Goal: Find contact information: Find contact information

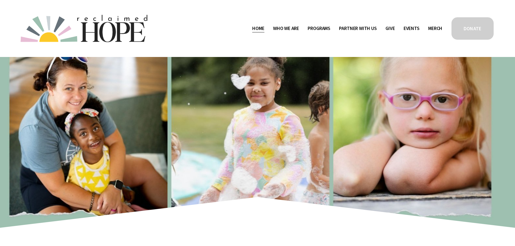
click at [0, 0] on span "Contact" at bounding box center [0, 0] width 0 height 0
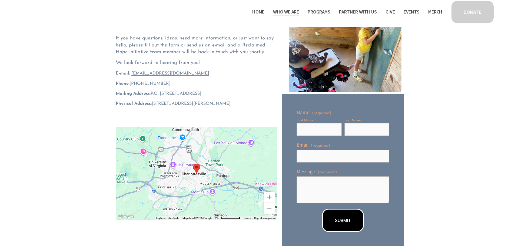
scroll to position [27, 0]
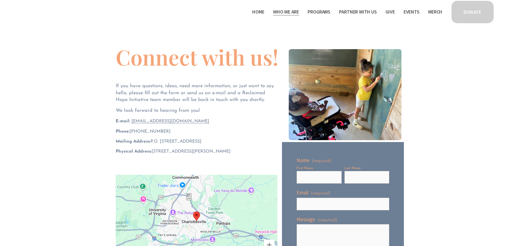
click at [0, 0] on span "Staff & Board" at bounding box center [0, 0] width 0 height 0
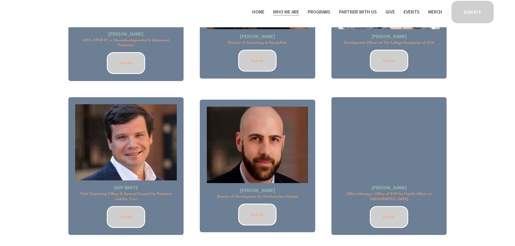
scroll to position [753, 0]
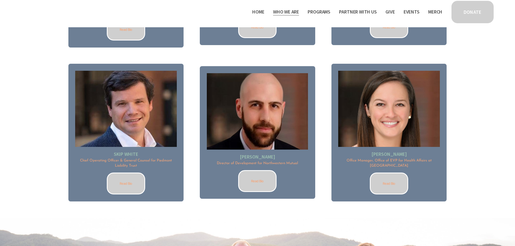
click at [124, 182] on link "Read Bio" at bounding box center [126, 184] width 38 height 22
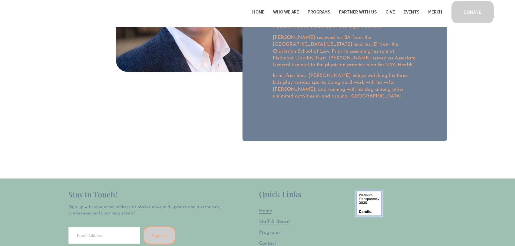
scroll to position [162, 0]
